Goal: Information Seeking & Learning: Learn about a topic

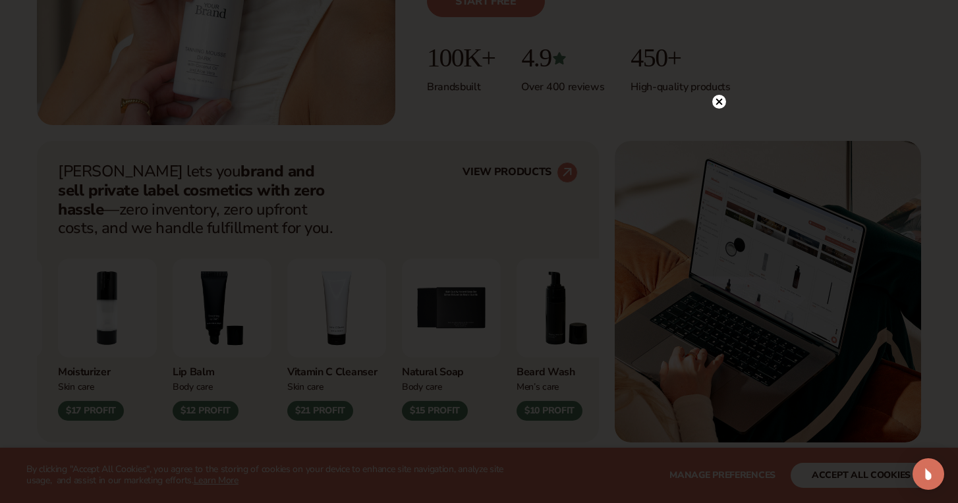
scroll to position [409, 0]
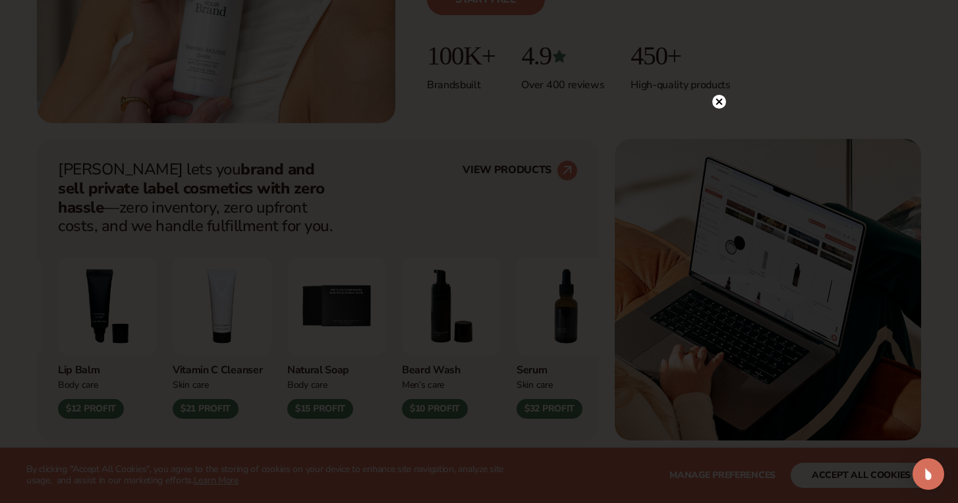
click at [720, 101] on icon at bounding box center [719, 101] width 7 height 7
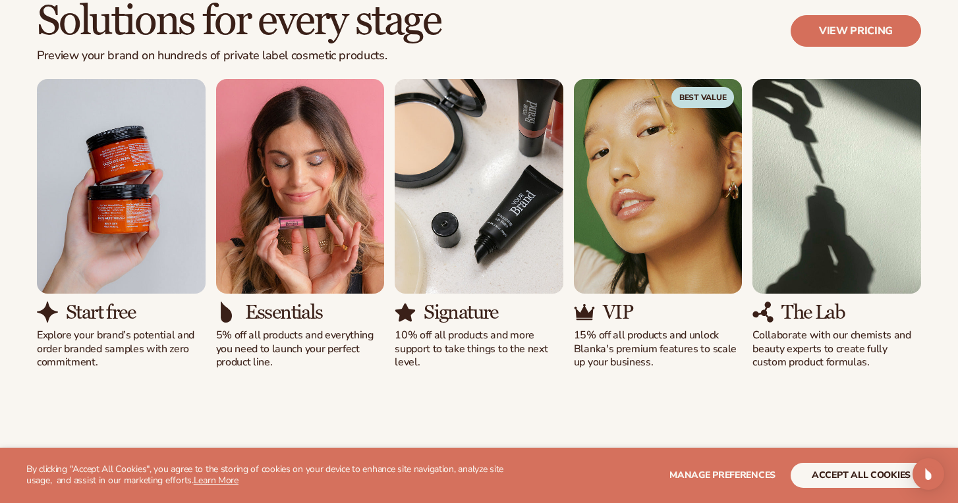
scroll to position [1191, 0]
click at [288, 320] on h3 "Essentials" at bounding box center [284, 312] width 78 height 22
click at [320, 202] on img "2 / 5" at bounding box center [300, 185] width 169 height 215
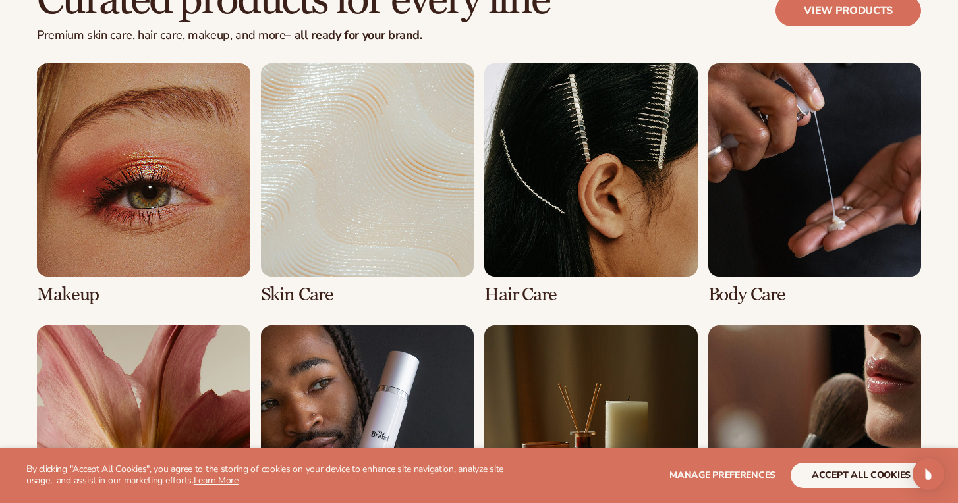
scroll to position [2479, 0]
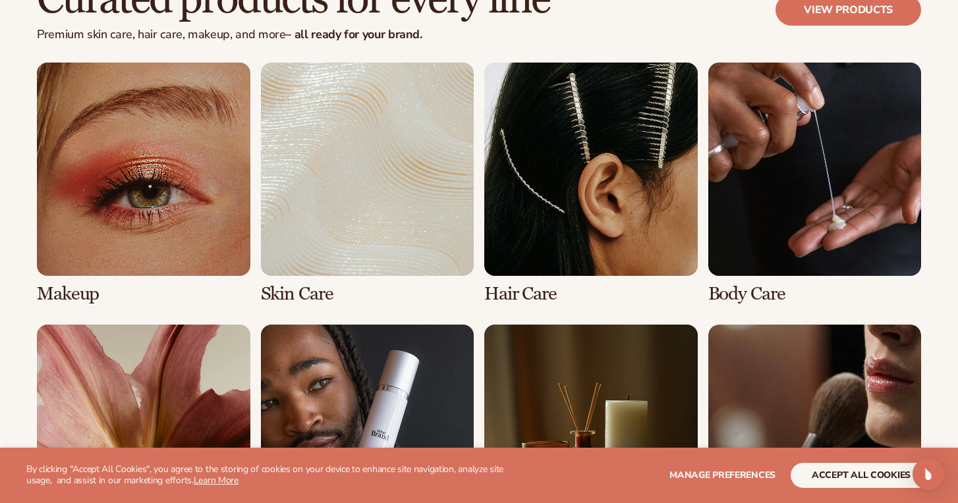
click at [134, 236] on link "1 / 8" at bounding box center [143, 183] width 213 height 241
click at [88, 281] on link "1 / 8" at bounding box center [143, 183] width 213 height 241
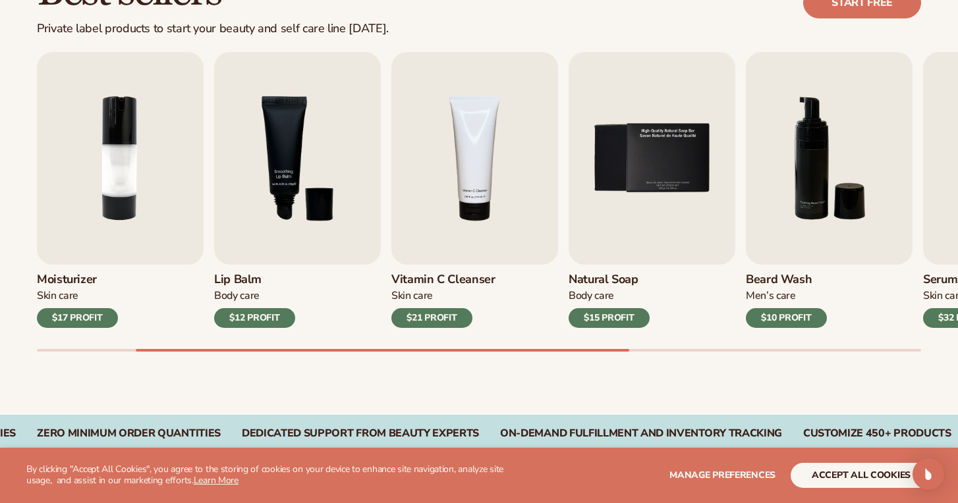
scroll to position [422, 0]
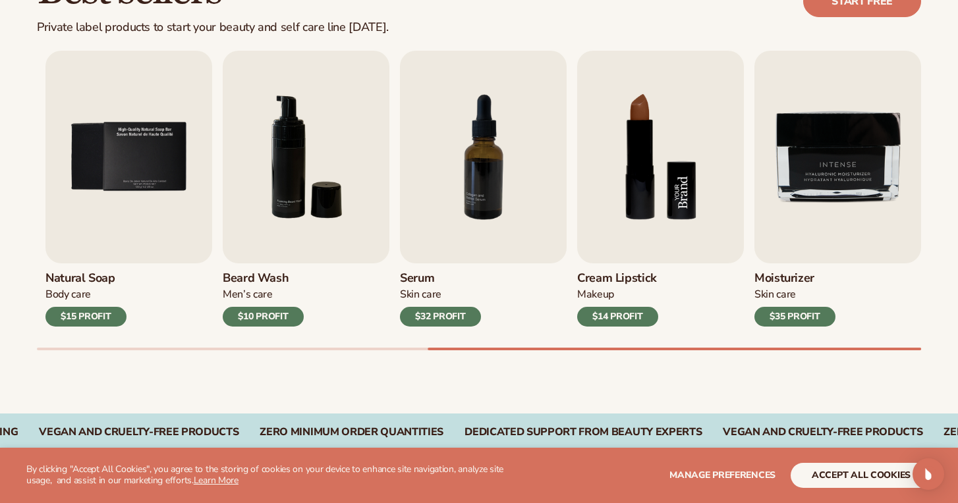
click at [691, 163] on img "8 / 9" at bounding box center [660, 157] width 167 height 213
click at [621, 178] on img "8 / 9" at bounding box center [660, 157] width 167 height 213
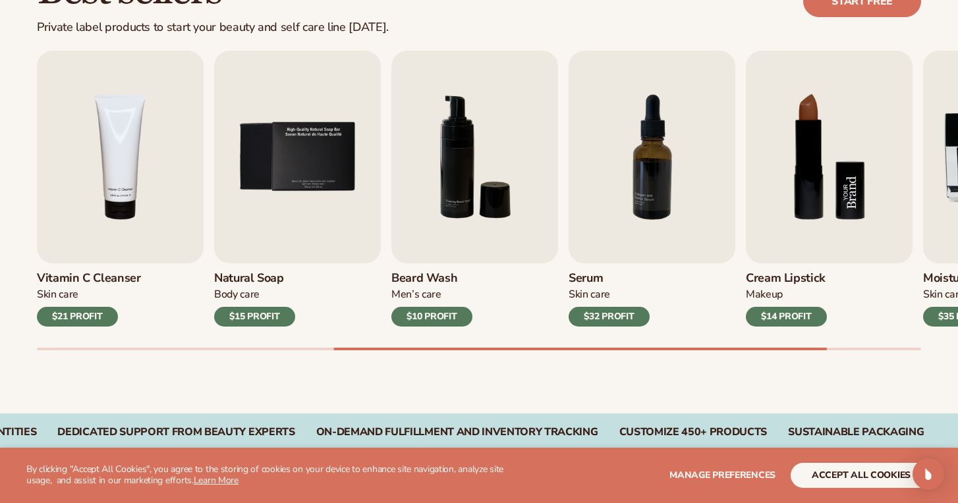
click at [817, 138] on img "8 / 9" at bounding box center [829, 157] width 167 height 213
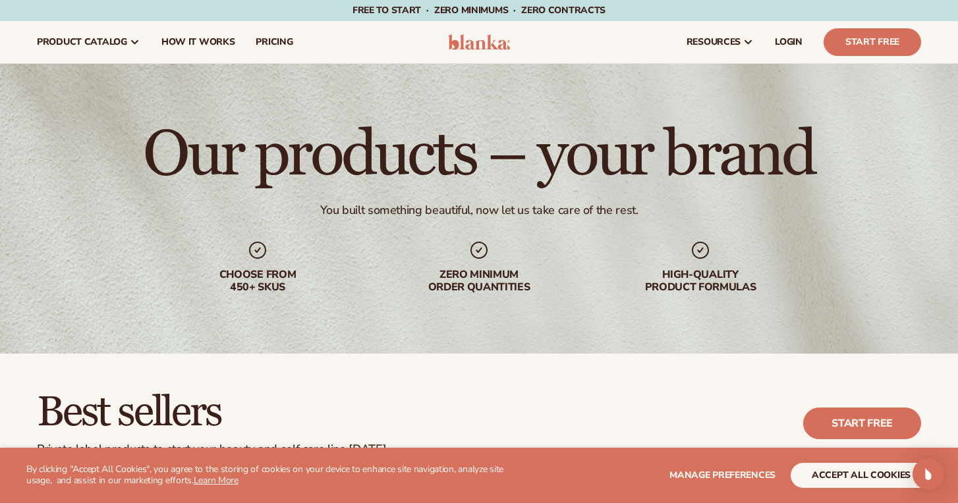
scroll to position [0, 0]
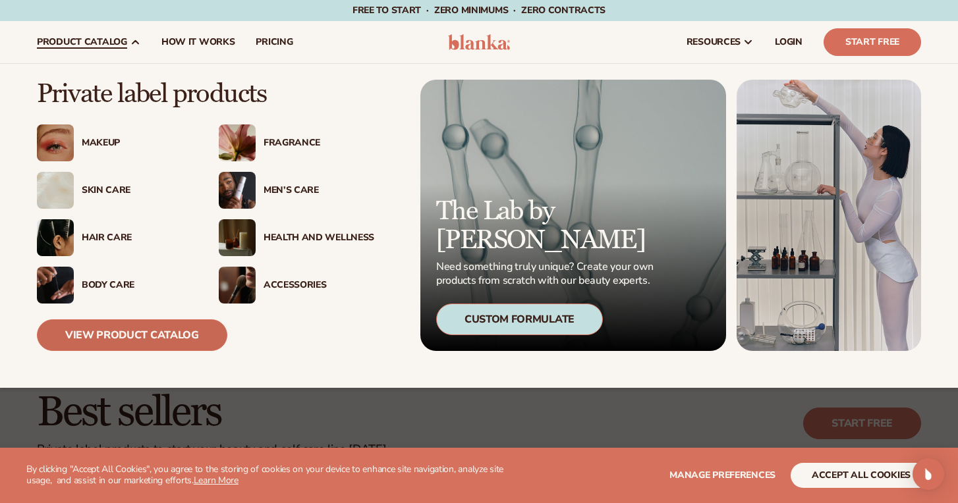
click at [142, 334] on link "View Product Catalog" at bounding box center [132, 336] width 190 height 32
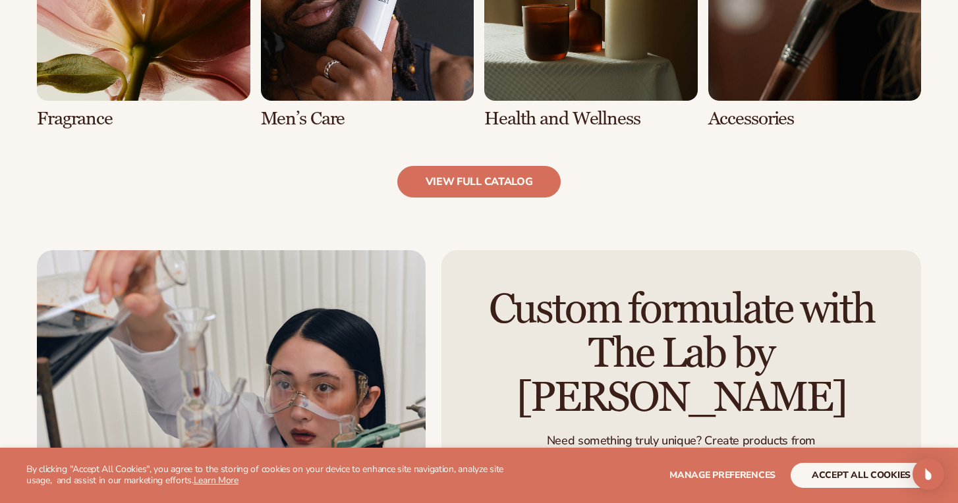
scroll to position [1377, 0]
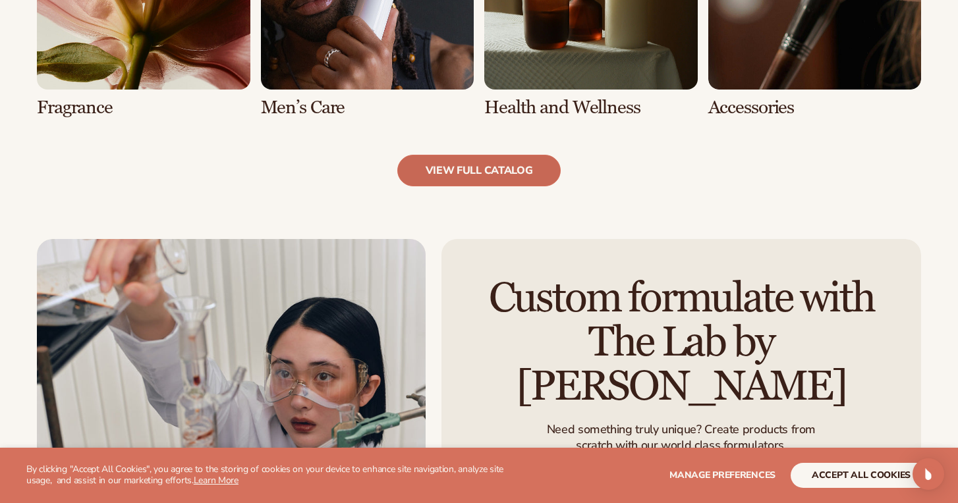
click at [464, 168] on link "view full catalog" at bounding box center [479, 171] width 164 height 32
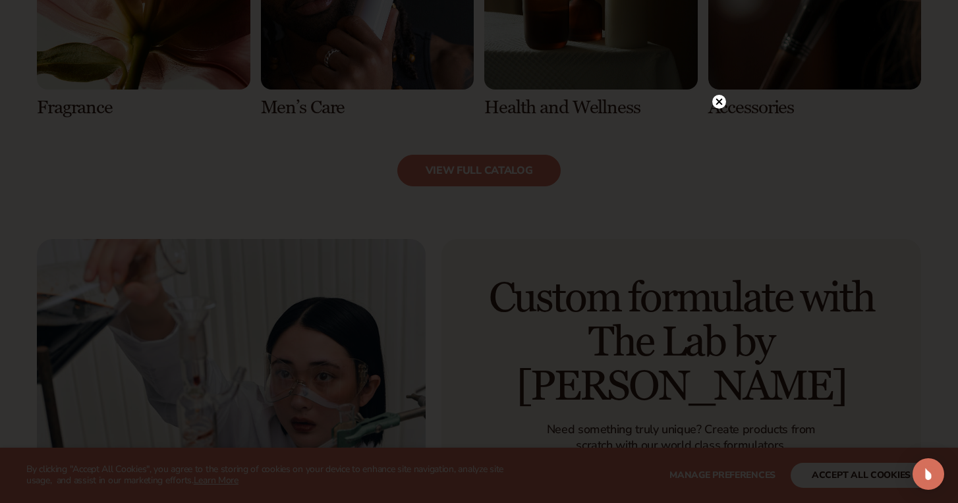
click at [724, 98] on circle at bounding box center [719, 102] width 14 height 14
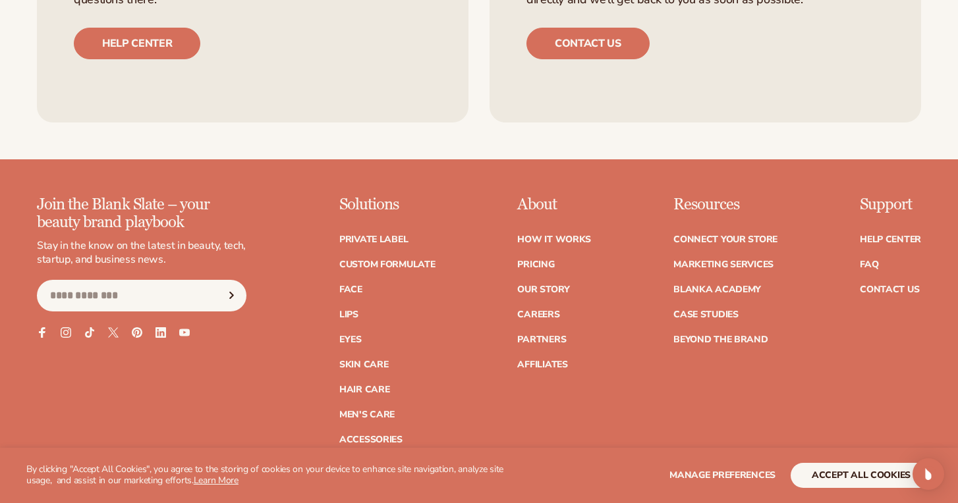
scroll to position [2218, 0]
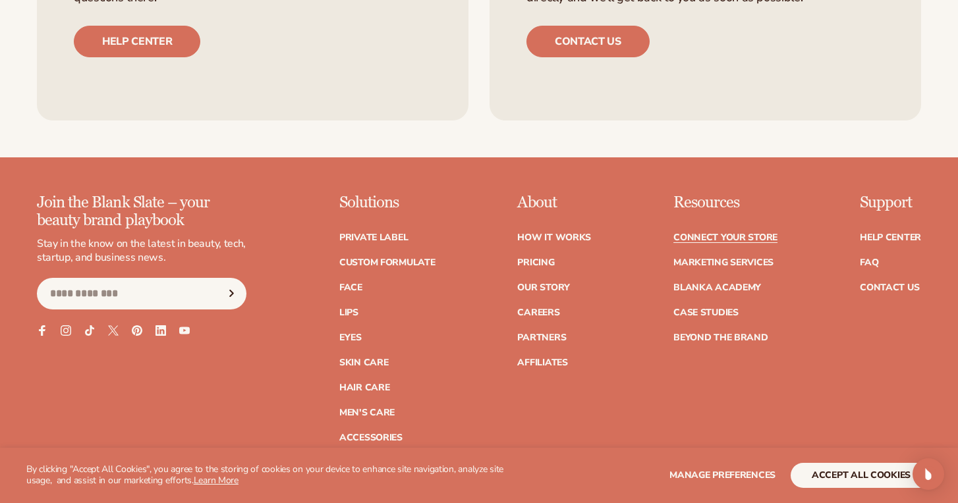
click at [742, 235] on link "Connect your store" at bounding box center [725, 237] width 104 height 9
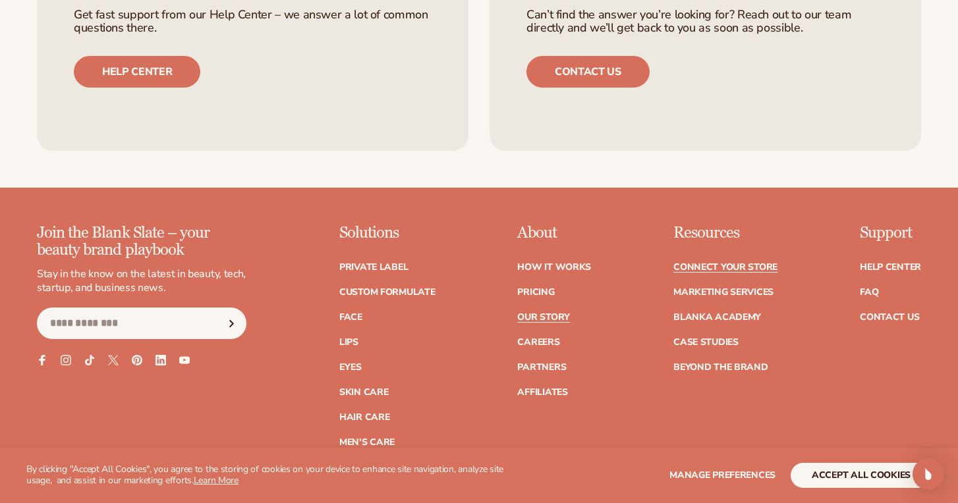
scroll to position [1580, 0]
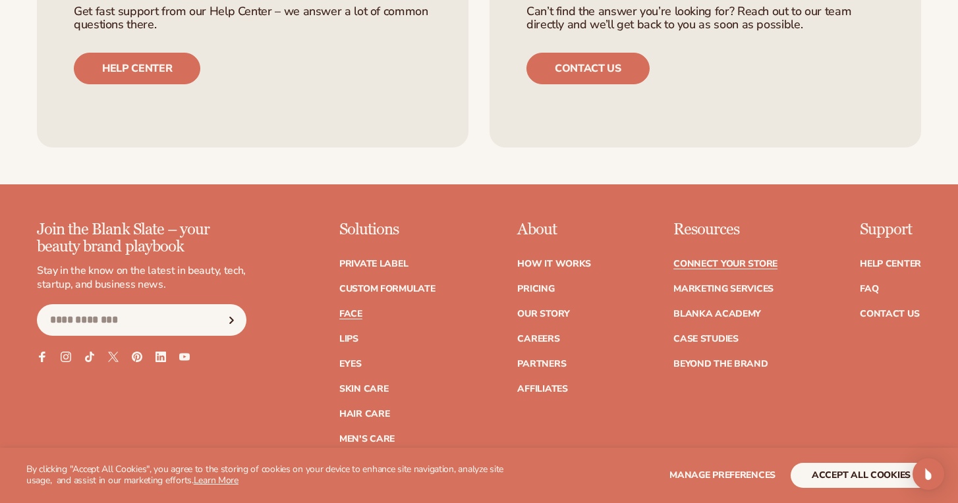
click at [348, 314] on link "Face" at bounding box center [350, 314] width 23 height 9
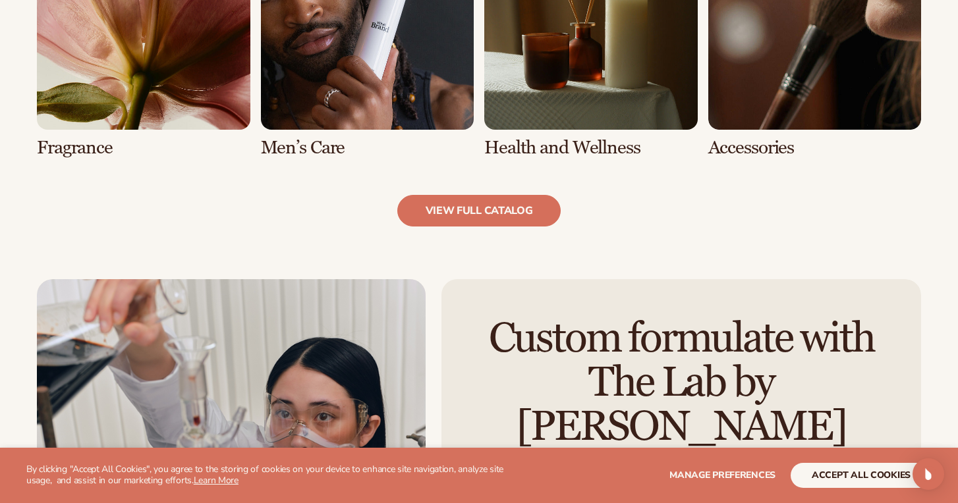
scroll to position [1358, 0]
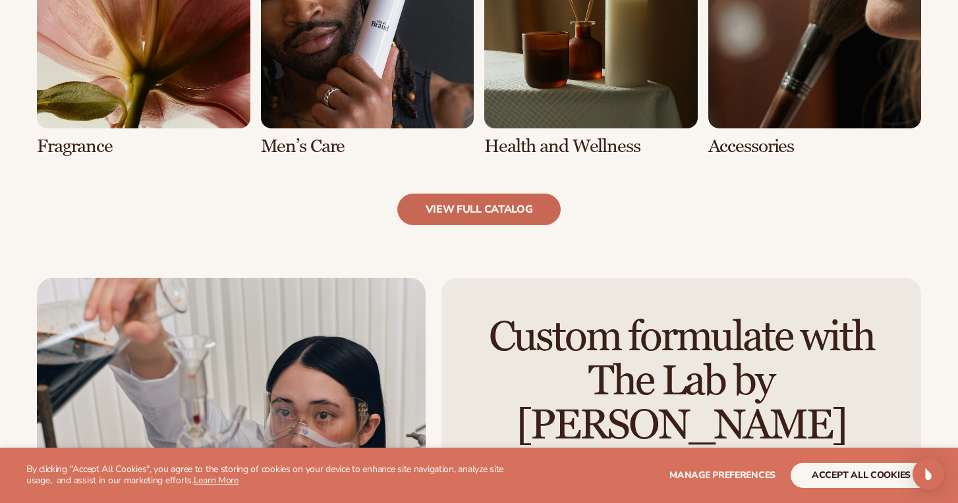
click at [471, 198] on link "view full catalog" at bounding box center [479, 210] width 164 height 32
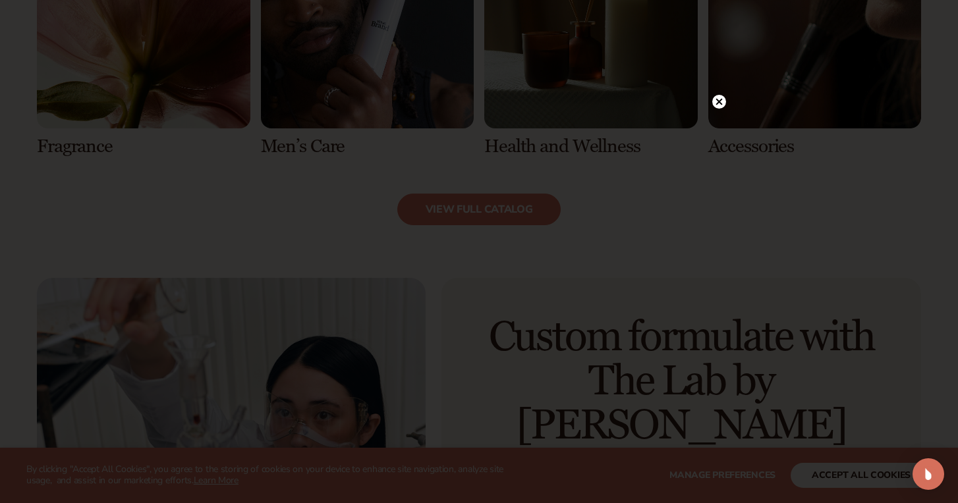
click at [716, 102] on circle at bounding box center [719, 102] width 14 height 14
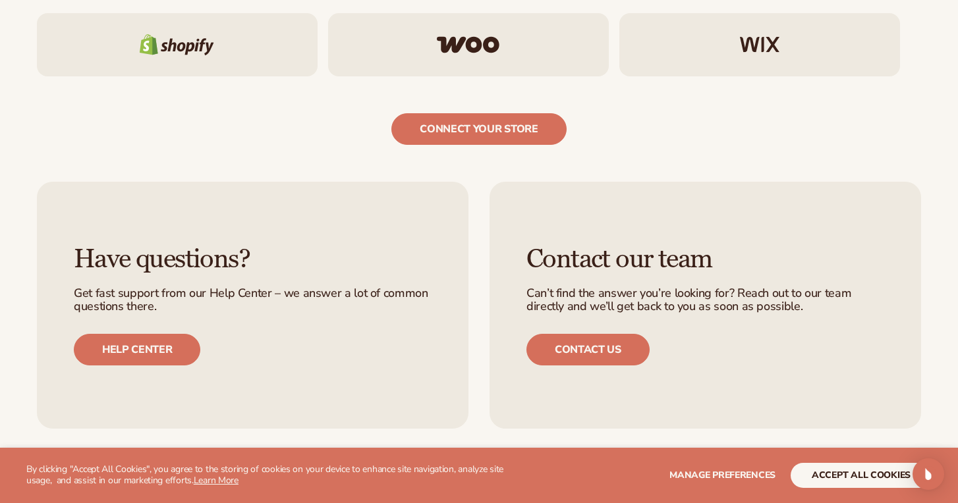
scroll to position [2158, 0]
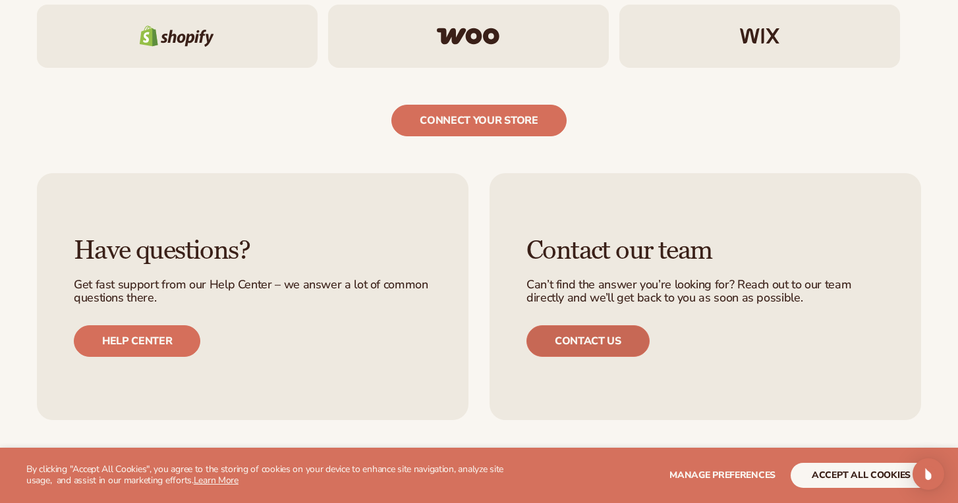
click at [610, 336] on link "Contact us" at bounding box center [587, 342] width 123 height 32
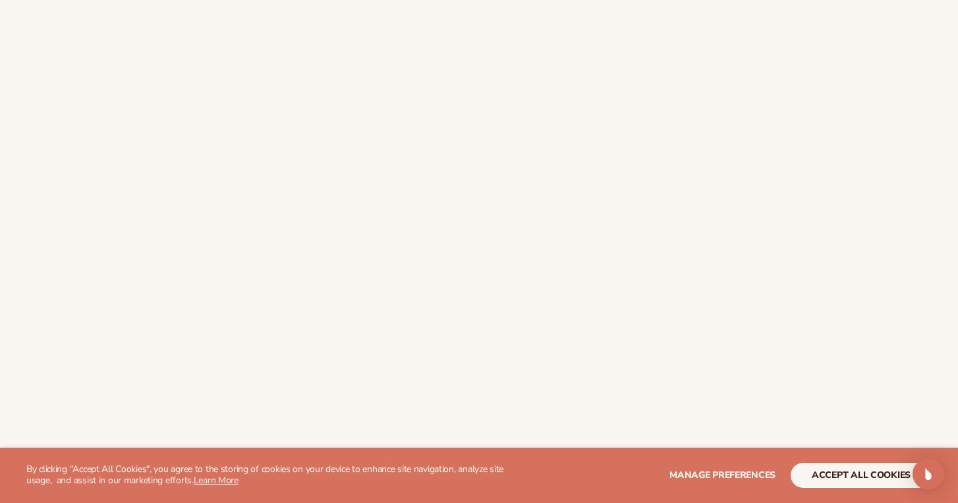
scroll to position [364, 0]
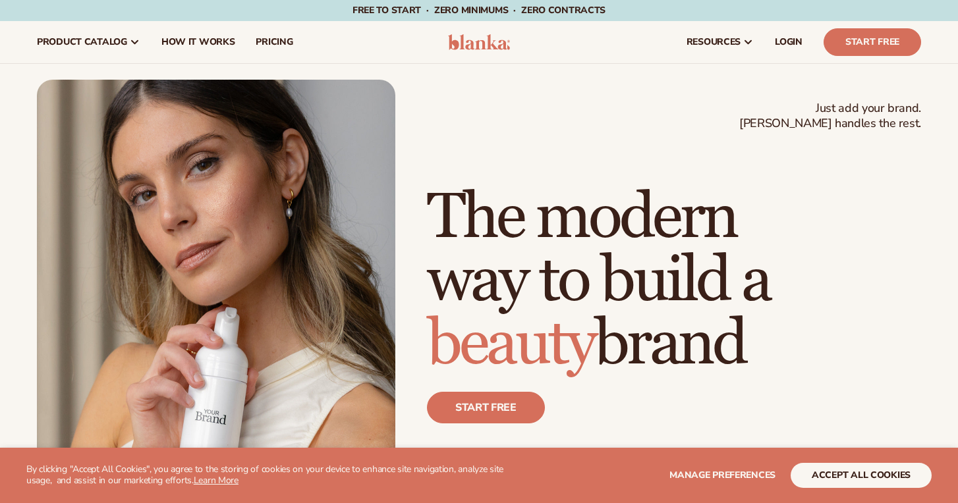
scroll to position [2344, 0]
